Goal: Task Accomplishment & Management: Use online tool/utility

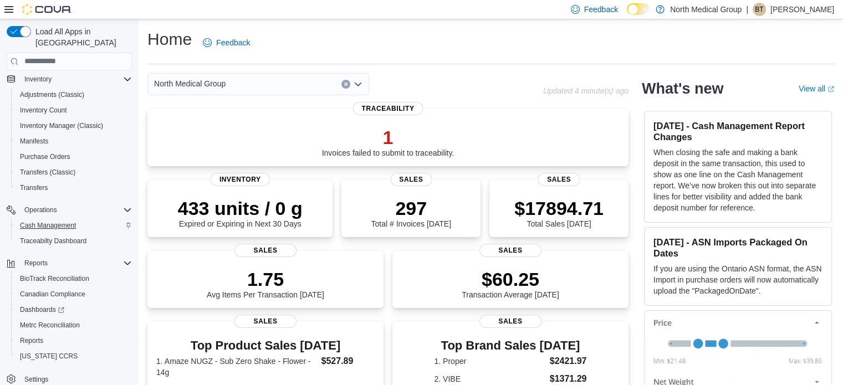
scroll to position [95, 0]
drag, startPoint x: 32, startPoint y: 330, endPoint x: 62, endPoint y: 325, distance: 30.3
click at [32, 336] on span "Reports" at bounding box center [31, 340] width 23 height 9
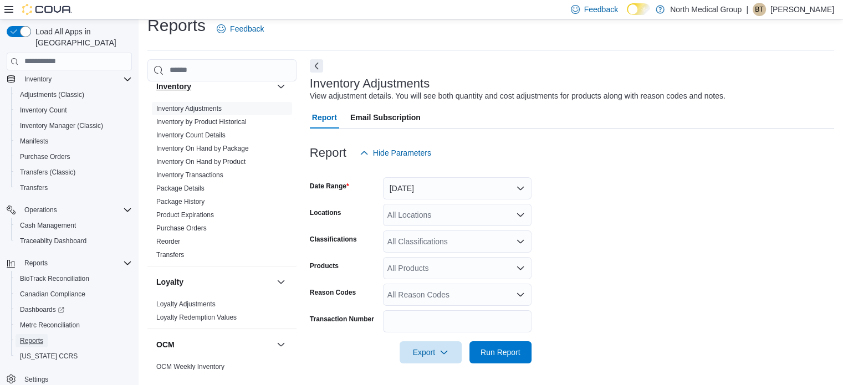
scroll to position [388, 0]
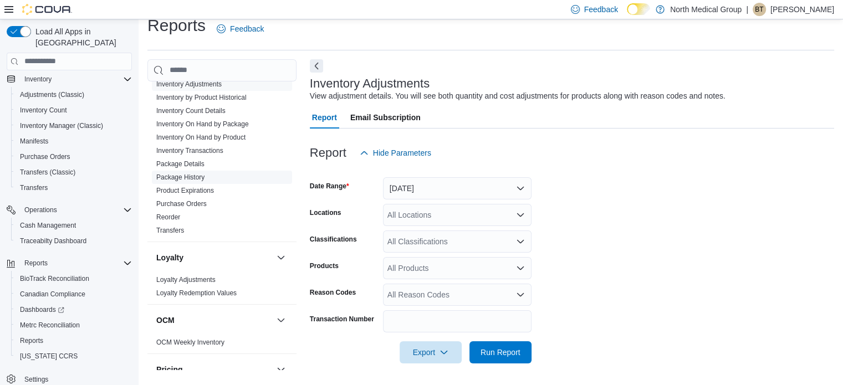
click at [187, 176] on link "Package History" at bounding box center [180, 177] width 48 height 8
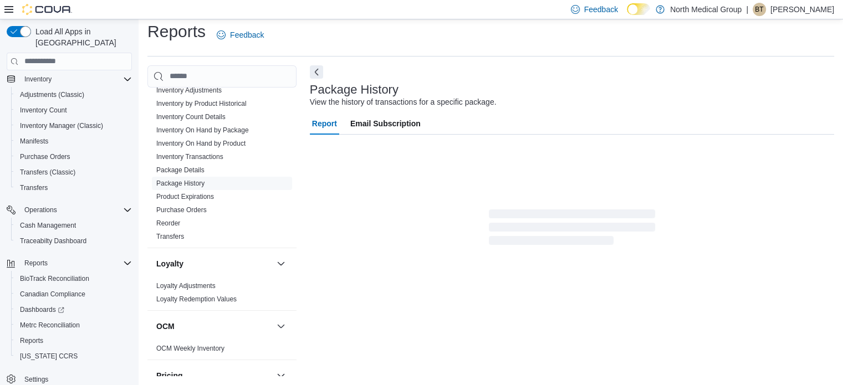
scroll to position [7, 0]
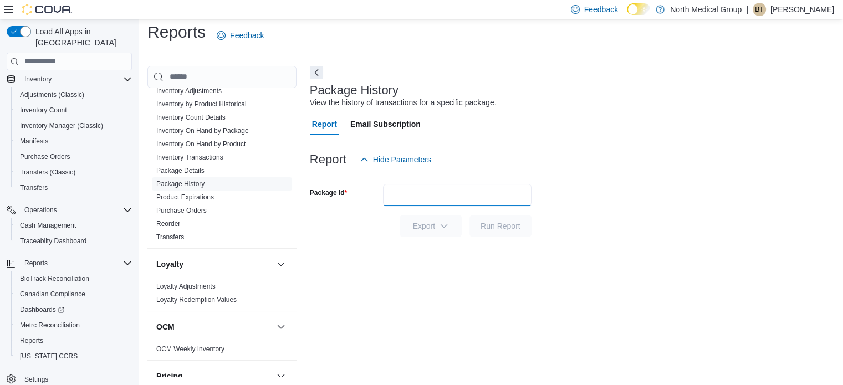
click at [490, 201] on input "Package Id" at bounding box center [457, 195] width 148 height 22
paste input "**********"
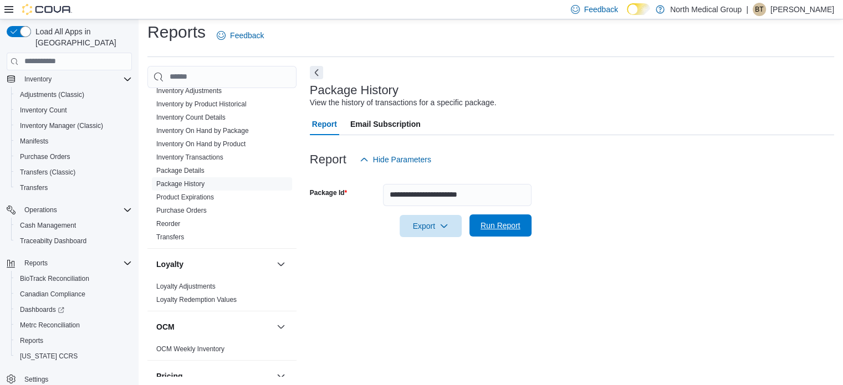
click at [514, 230] on span "Run Report" at bounding box center [500, 225] width 49 height 22
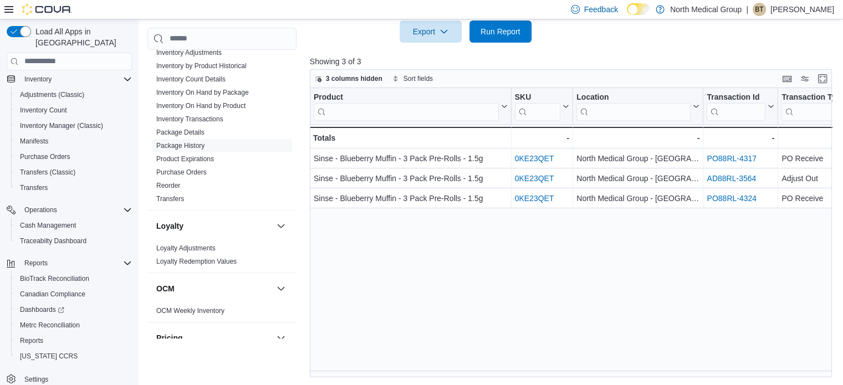
scroll to position [202, 0]
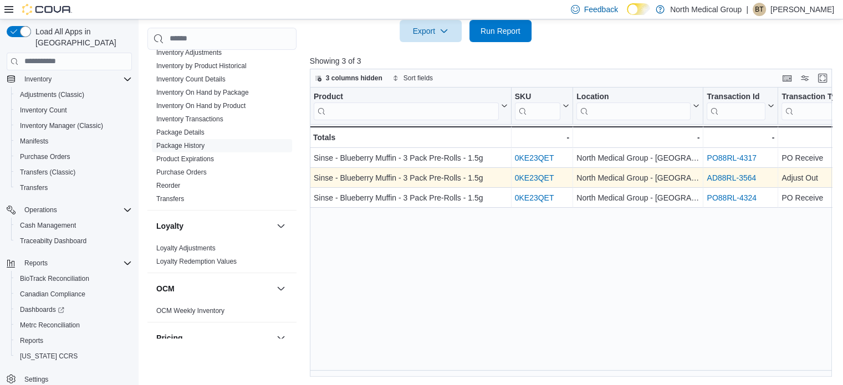
click at [533, 175] on link "0KE23QET" at bounding box center [533, 177] width 39 height 9
click at [730, 173] on link "AD88RL-3564" at bounding box center [730, 177] width 49 height 9
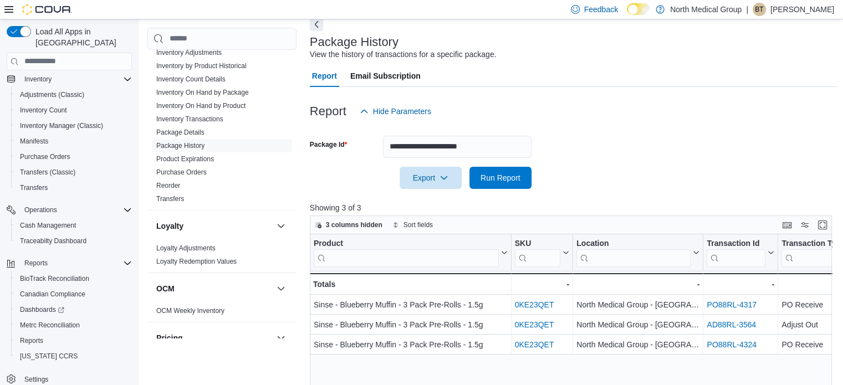
scroll to position [36, 0]
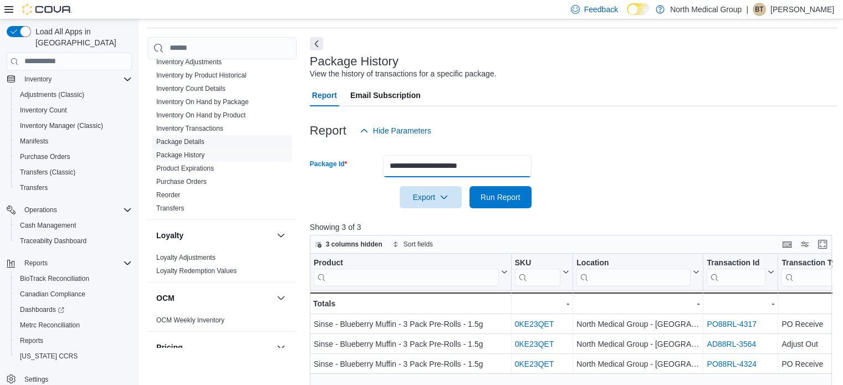
drag, startPoint x: 507, startPoint y: 167, endPoint x: 275, endPoint y: 143, distance: 233.9
click at [277, 155] on div "Cash Management Cash Management Cash Out Details Compliance OCS Transaction Sub…" at bounding box center [491, 290] width 689 height 506
paste input "text"
click at [408, 167] on input "**********" at bounding box center [457, 166] width 148 height 22
type input "**********"
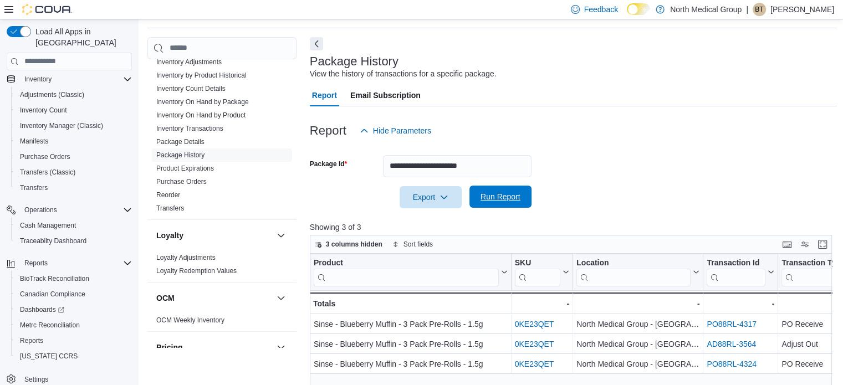
click at [497, 190] on span "Run Report" at bounding box center [500, 197] width 49 height 22
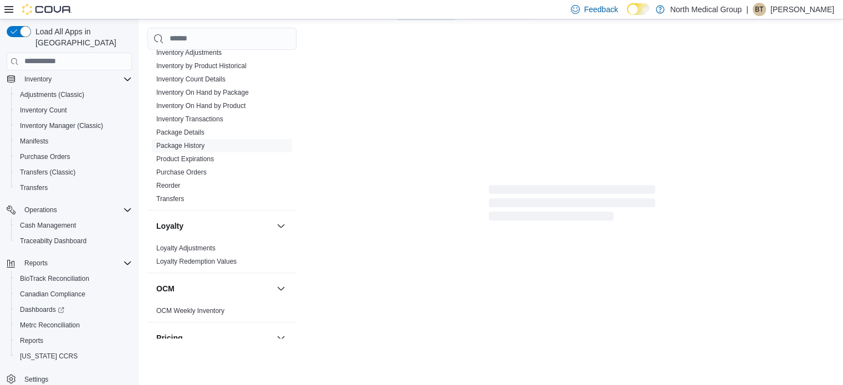
scroll to position [202, 0]
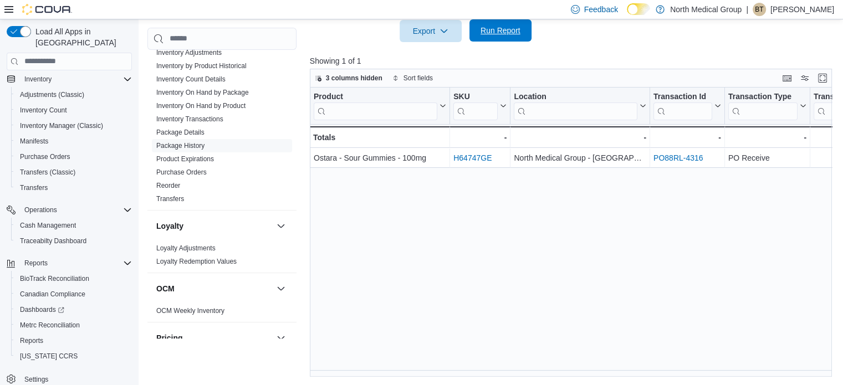
click at [491, 36] on span "Run Report" at bounding box center [500, 30] width 49 height 22
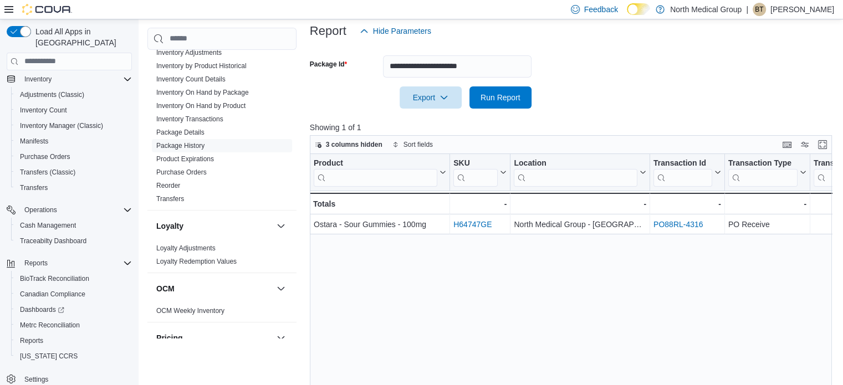
scroll to position [91, 0]
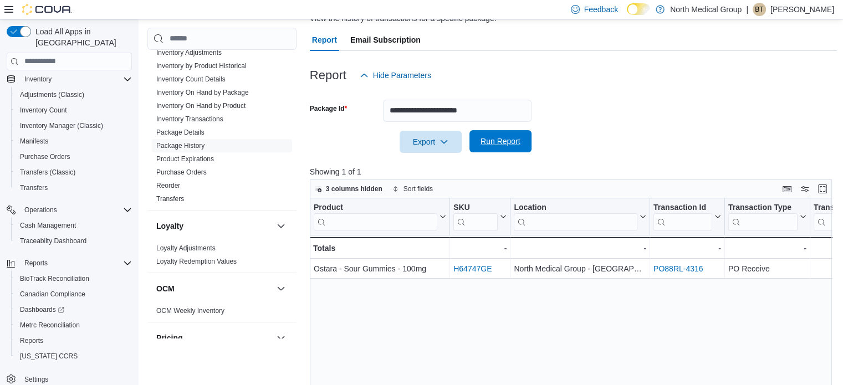
click at [500, 139] on span "Run Report" at bounding box center [500, 141] width 40 height 11
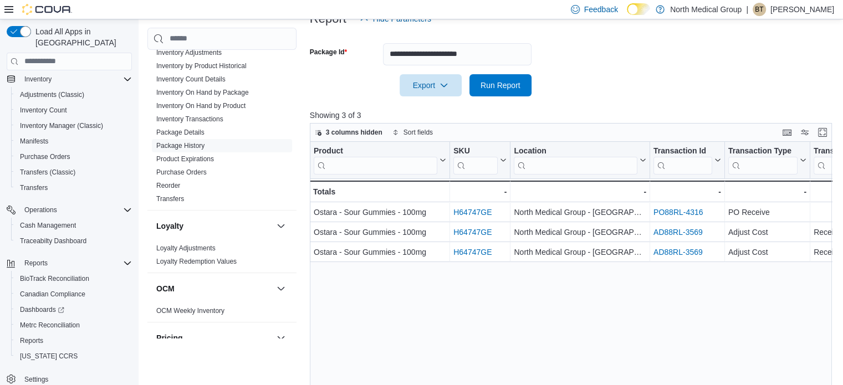
scroll to position [202, 0]
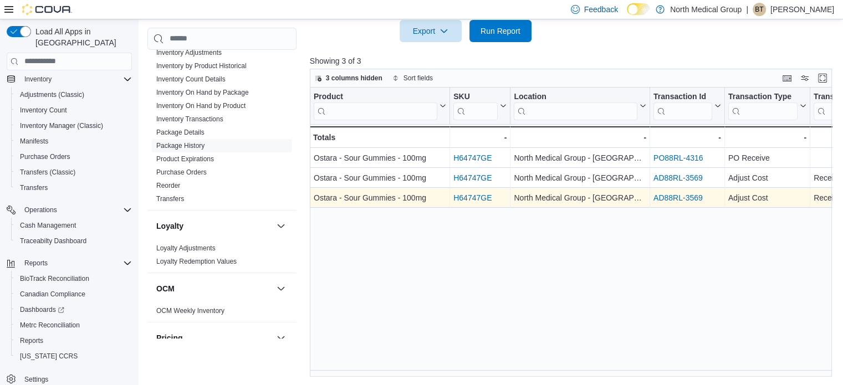
click at [675, 194] on link "AD88RL-3569" at bounding box center [677, 197] width 49 height 9
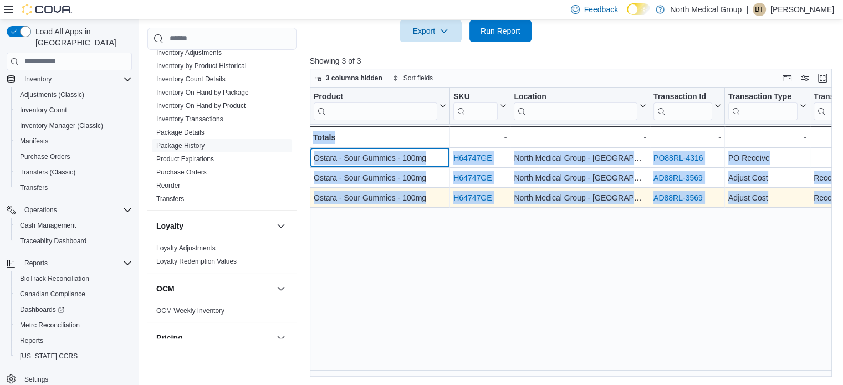
drag, startPoint x: 309, startPoint y: 154, endPoint x: 426, endPoint y: 198, distance: 125.0
click at [433, 208] on div "Product Click to view column header actions SKU Click to view column header act…" at bounding box center [573, 233] width 527 height 290
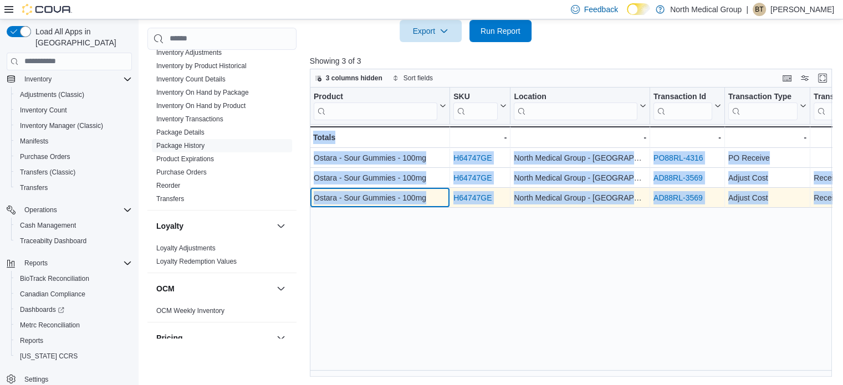
click at [426, 198] on div "Ostara - Sour Gummies - 100mg" at bounding box center [380, 197] width 132 height 13
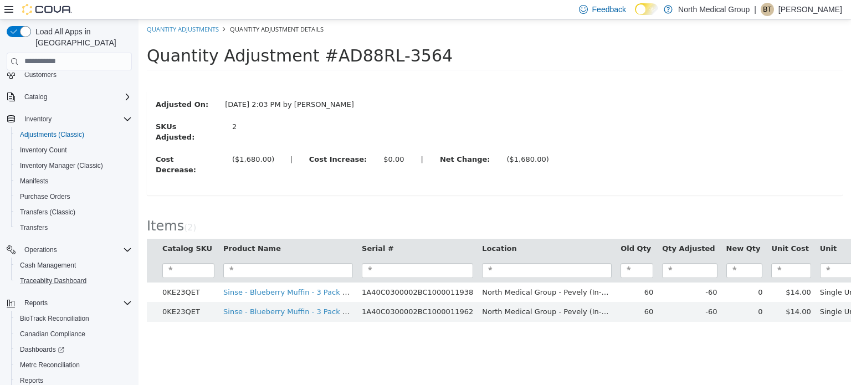
scroll to position [95, 0]
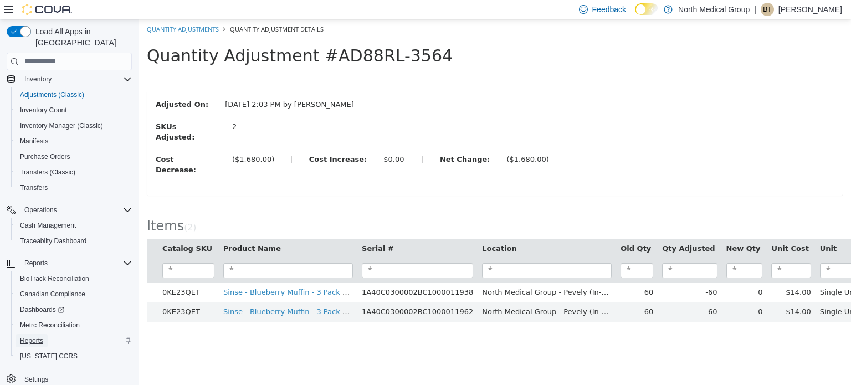
click at [37, 336] on span "Reports" at bounding box center [31, 340] width 23 height 9
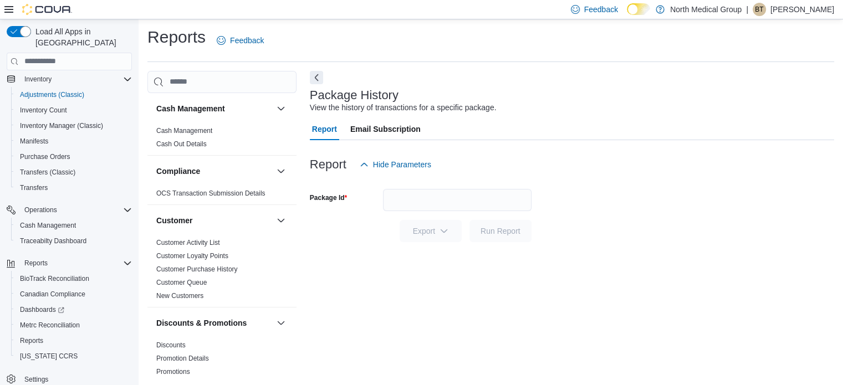
scroll to position [7, 0]
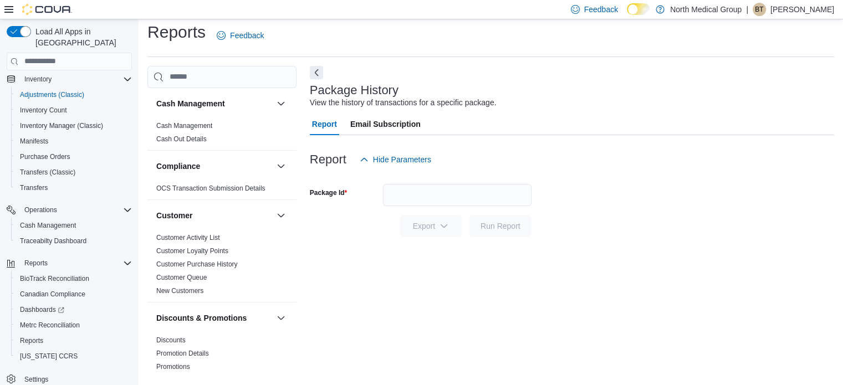
drag, startPoint x: 672, startPoint y: 86, endPoint x: 669, endPoint y: 93, distance: 6.9
drag, startPoint x: 669, startPoint y: 93, endPoint x: 433, endPoint y: 19, distance: 247.1
click at [419, 122] on span "Email Subscription" at bounding box center [385, 124] width 70 height 22
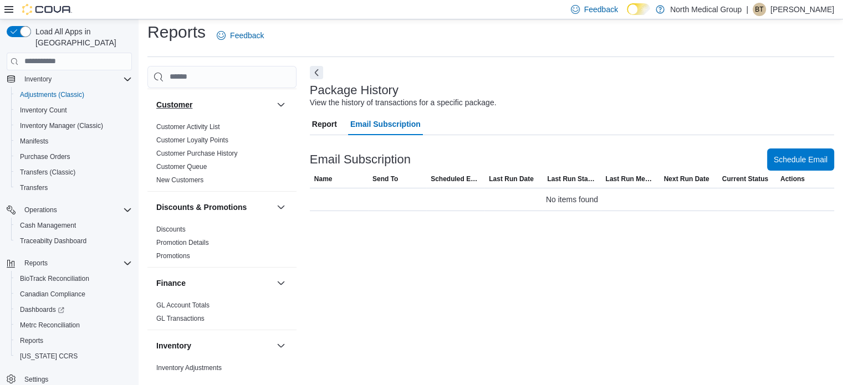
scroll to position [277, 0]
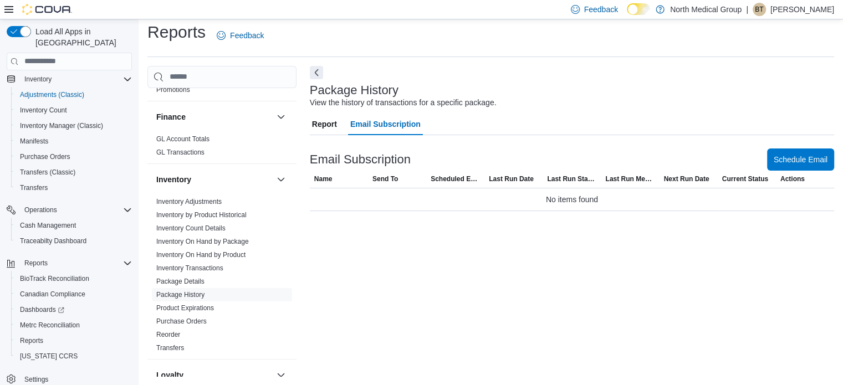
click at [335, 126] on span "Report" at bounding box center [324, 124] width 25 height 22
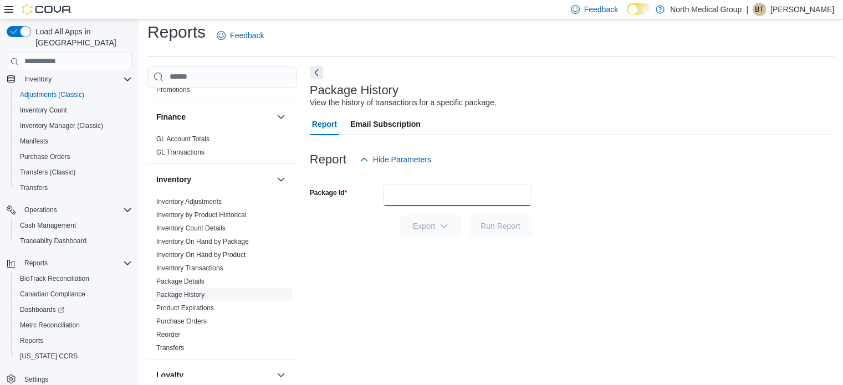
click at [406, 189] on input "Package Id" at bounding box center [457, 195] width 148 height 22
paste input "**********"
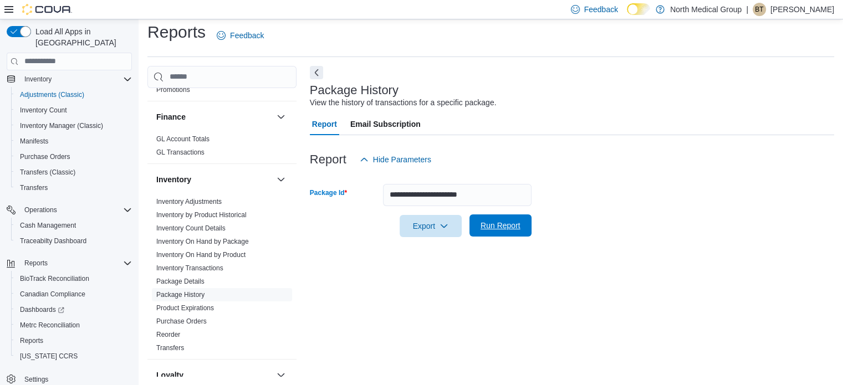
click at [517, 228] on span "Run Report" at bounding box center [500, 225] width 40 height 11
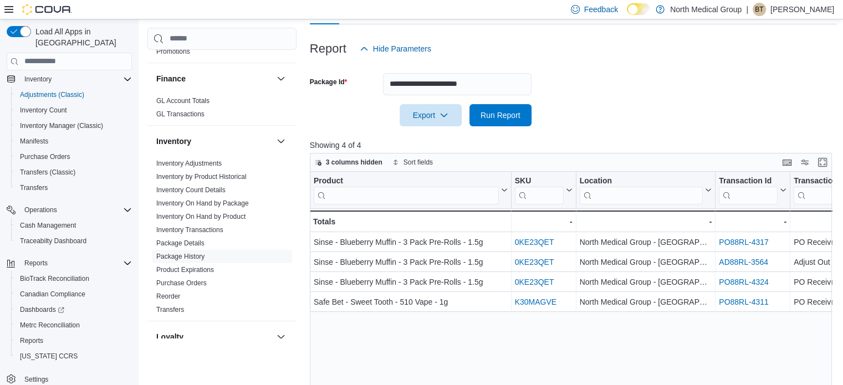
scroll to position [202, 0]
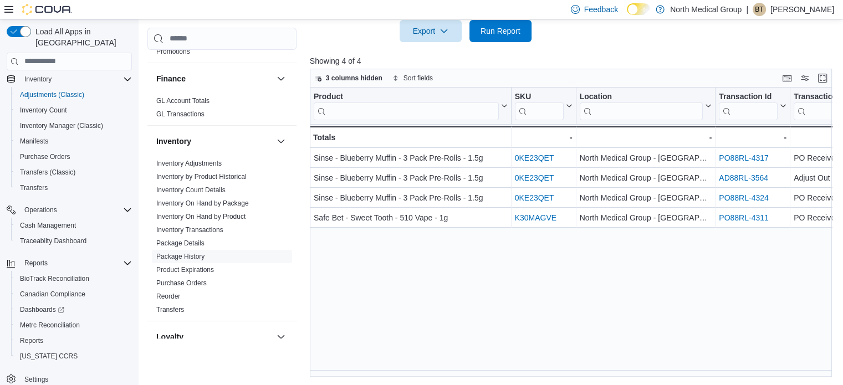
drag, startPoint x: 392, startPoint y: 369, endPoint x: 410, endPoint y: 369, distance: 17.7
click at [410, 369] on div "Product Click to view column header actions SKU Click to view column header act…" at bounding box center [573, 233] width 527 height 290
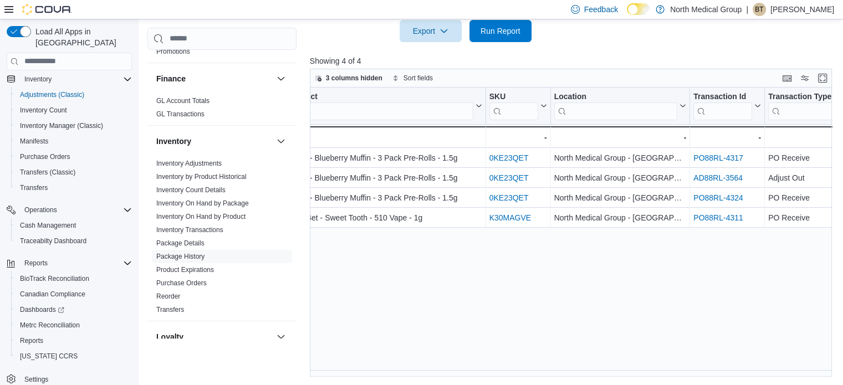
scroll to position [0, 0]
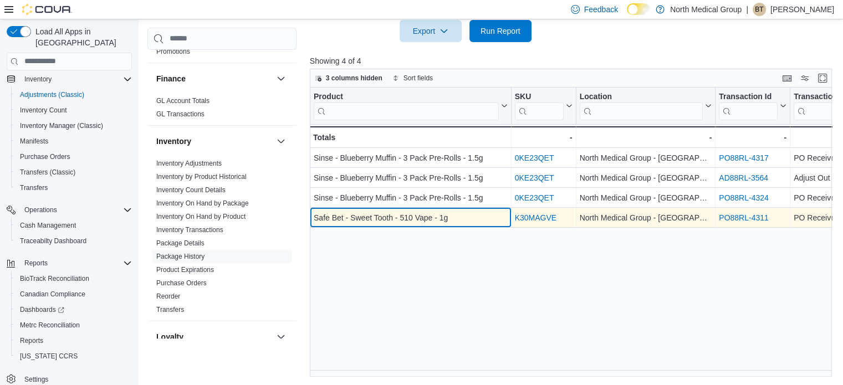
click at [353, 217] on div "Safe Bet - Sweet Tooth - 510 Vape - 1g" at bounding box center [411, 217] width 194 height 13
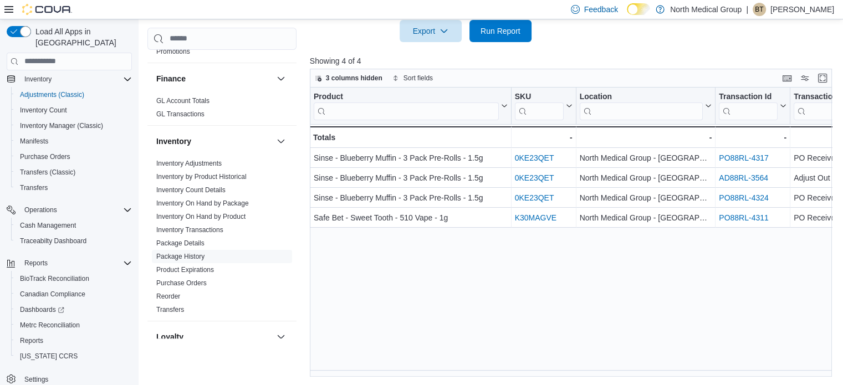
click at [390, 261] on div "Product Click to view column header actions SKU Click to view column header act…" at bounding box center [573, 233] width 527 height 290
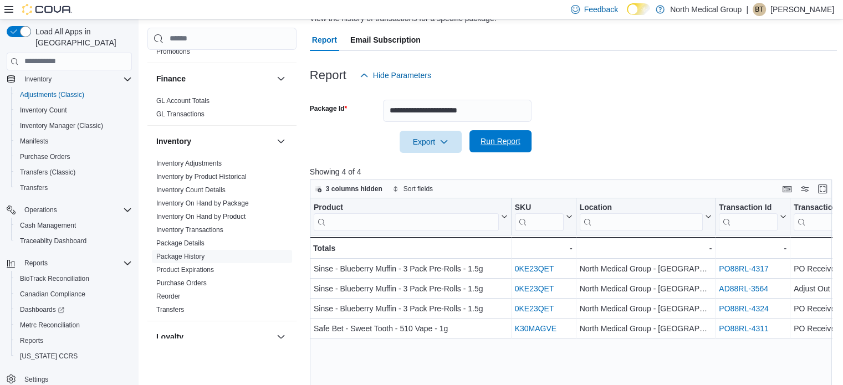
click at [504, 135] on span "Run Report" at bounding box center [500, 141] width 49 height 22
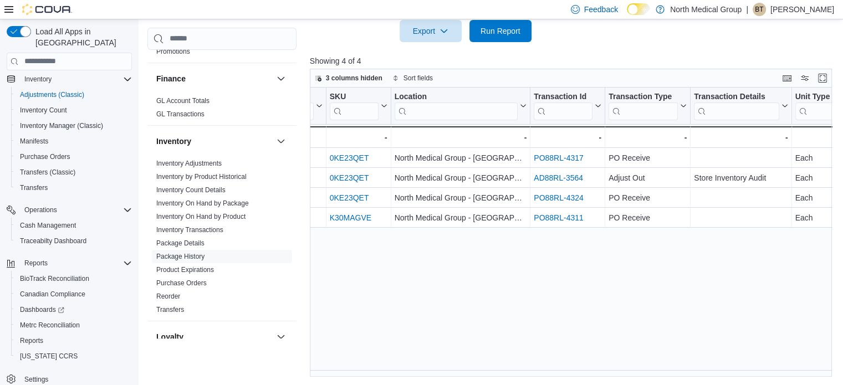
scroll to position [0, 0]
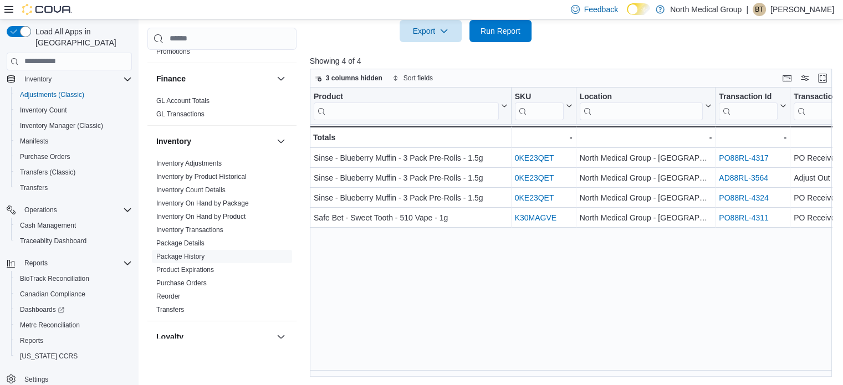
drag, startPoint x: 459, startPoint y: 369, endPoint x: 527, endPoint y: 371, distance: 68.7
click at [527, 371] on div "Product Click to view column header actions SKU Click to view column header act…" at bounding box center [573, 233] width 527 height 290
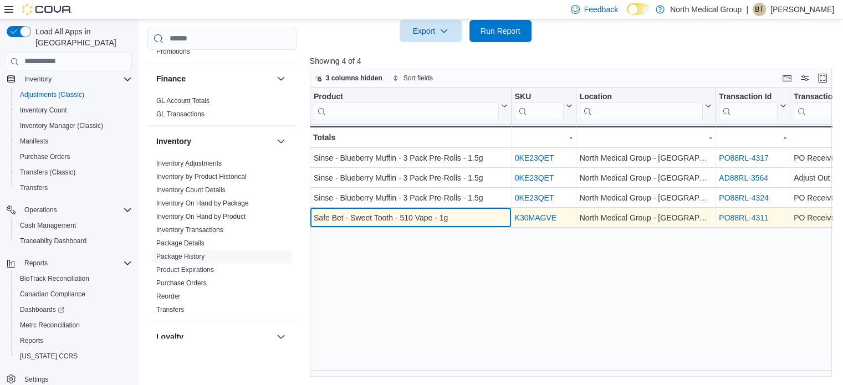
click at [445, 219] on div "Safe Bet - Sweet Tooth - 510 Vape - 1g" at bounding box center [411, 217] width 194 height 13
click at [464, 217] on div "Safe Bet - Sweet Tooth - 510 Vape - 1g" at bounding box center [411, 217] width 194 height 13
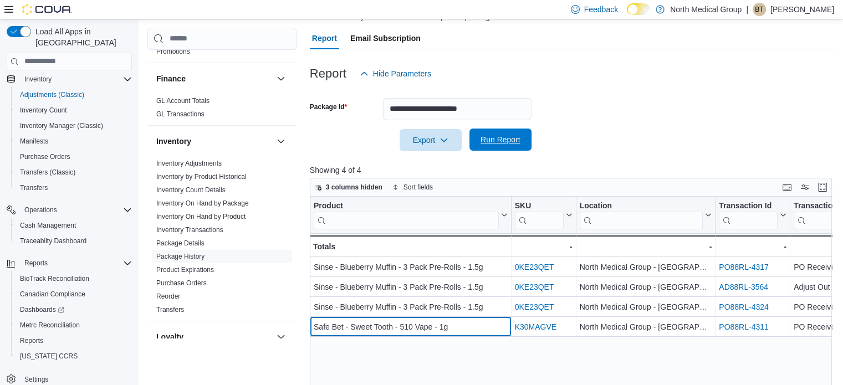
scroll to position [91, 0]
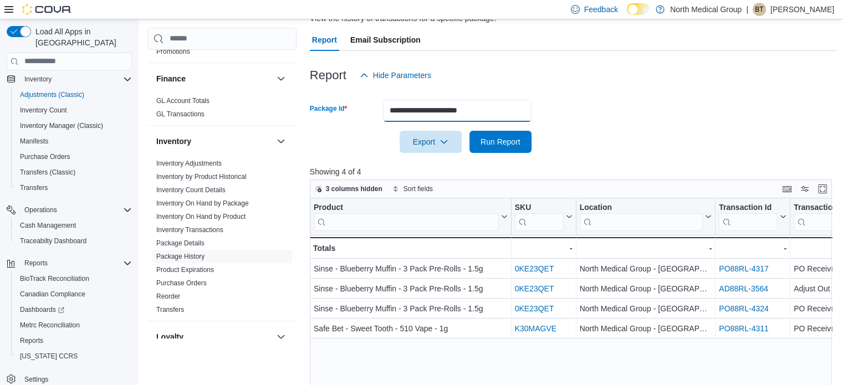
drag, startPoint x: 497, startPoint y: 112, endPoint x: 264, endPoint y: 86, distance: 235.2
click at [264, 86] on div "Cash Management Cash Management Cash Out Details Compliance OCS Transaction Sub…" at bounding box center [491, 235] width 689 height 506
paste input "text"
click at [516, 138] on span "Run Report" at bounding box center [500, 141] width 40 height 11
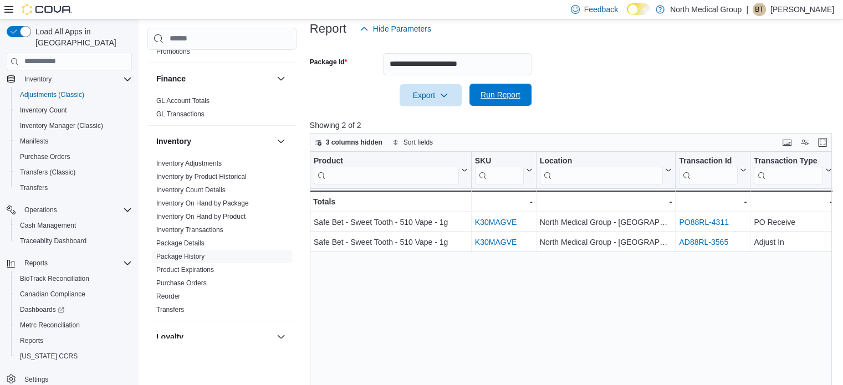
scroll to position [91, 0]
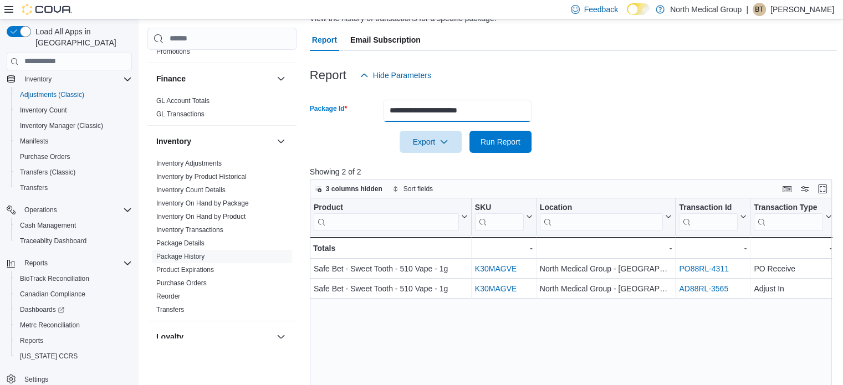
drag, startPoint x: 494, startPoint y: 112, endPoint x: 316, endPoint y: 95, distance: 178.7
click at [316, 95] on form "**********" at bounding box center [573, 119] width 527 height 66
paste input "text"
click at [508, 145] on span "Run Report" at bounding box center [500, 141] width 40 height 11
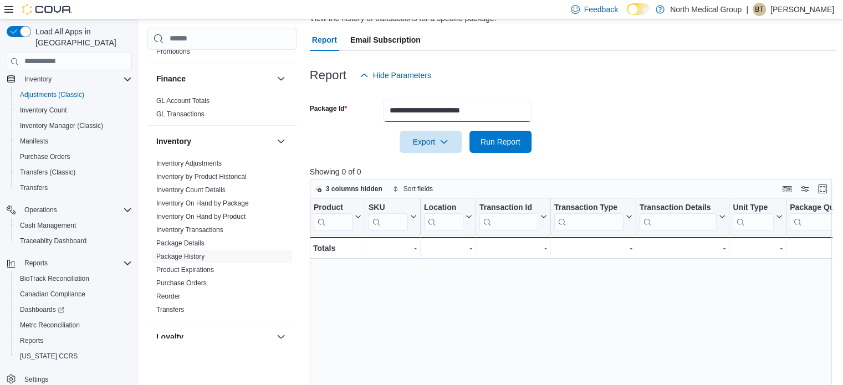
click at [512, 112] on input "**********" at bounding box center [457, 111] width 148 height 22
type input "**********"
click at [469, 131] on button "Run Report" at bounding box center [500, 142] width 62 height 22
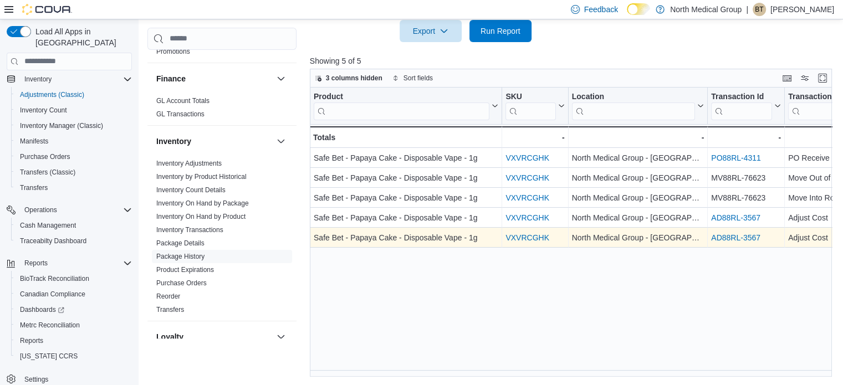
click at [742, 237] on link "AD88RL-3567" at bounding box center [735, 237] width 49 height 9
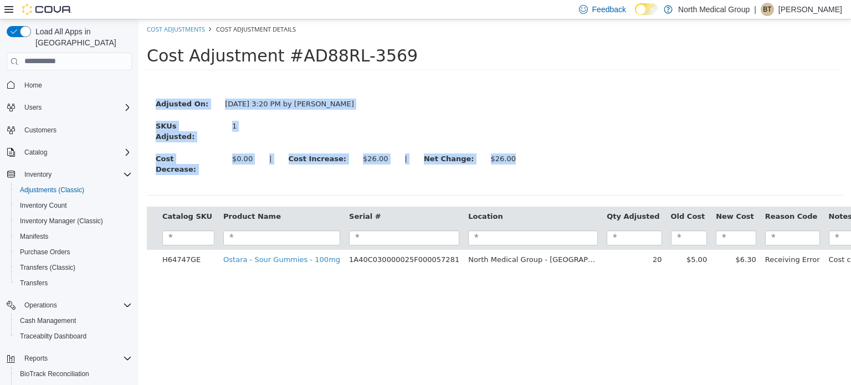
drag, startPoint x: 156, startPoint y: 101, endPoint x: 527, endPoint y: 149, distance: 374.2
click at [527, 149] on div "Adjusted On: [DATE] 3:20 PM by [PERSON_NAME] SKUs Adjusted: 1 Cost Decrease: $0…" at bounding box center [495, 142] width 678 height 88
click at [523, 153] on div "Cost Decrease: $0.00 | Cost Increase: $26.00 | Net Change: $26.00" at bounding box center [494, 165] width 695 height 24
